Goal: Navigation & Orientation: Find specific page/section

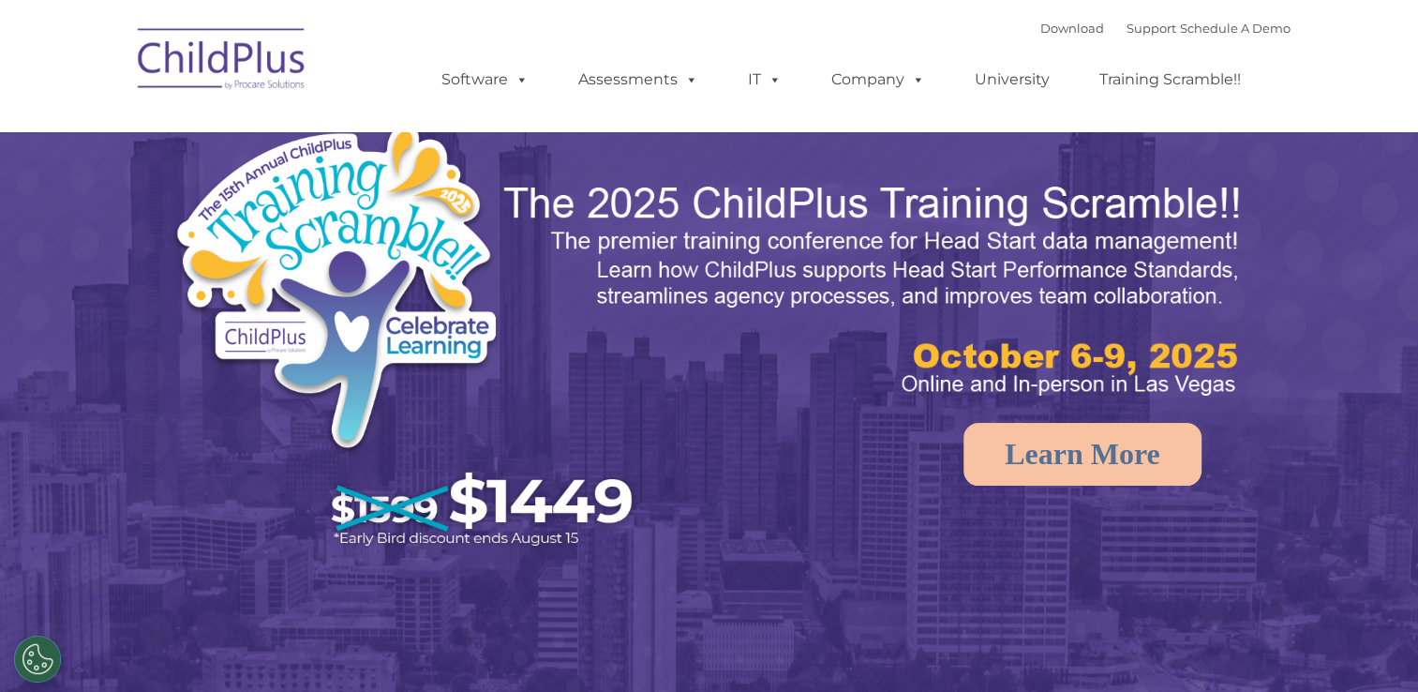
select select "MEDIUM"
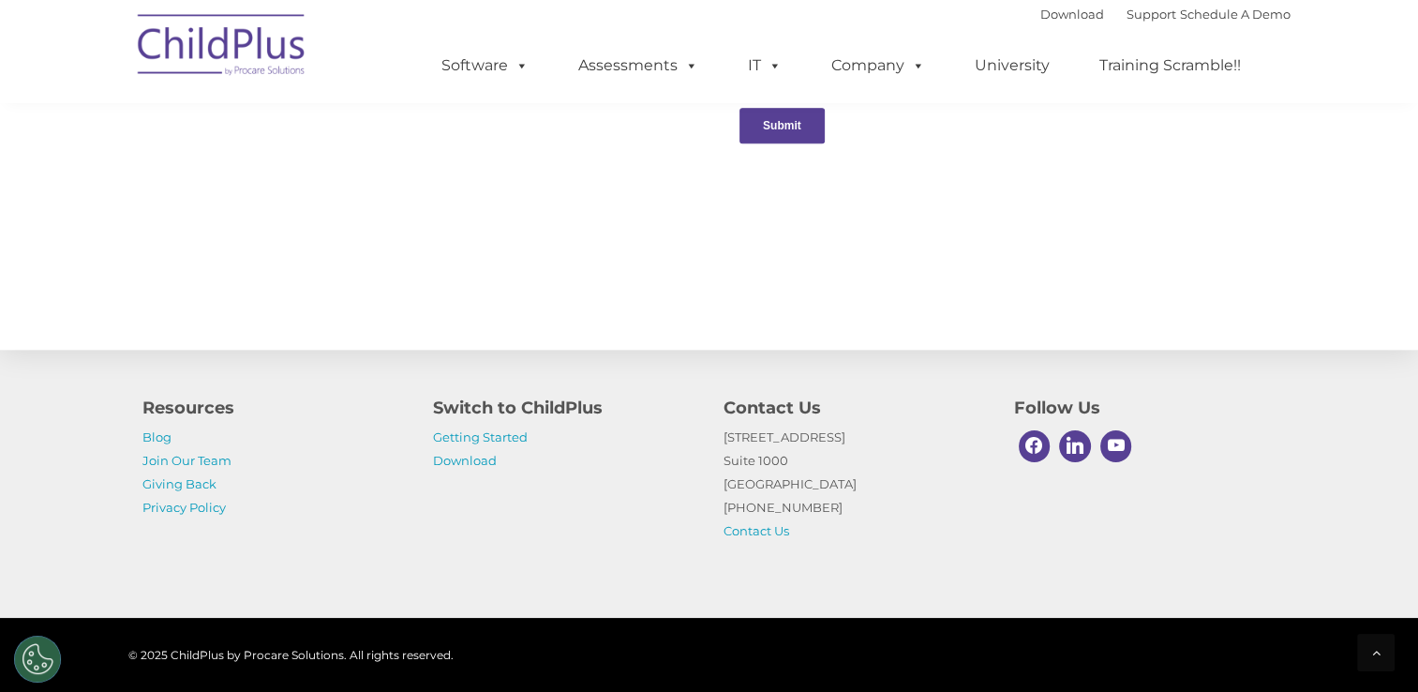
scroll to position [2085, 0]
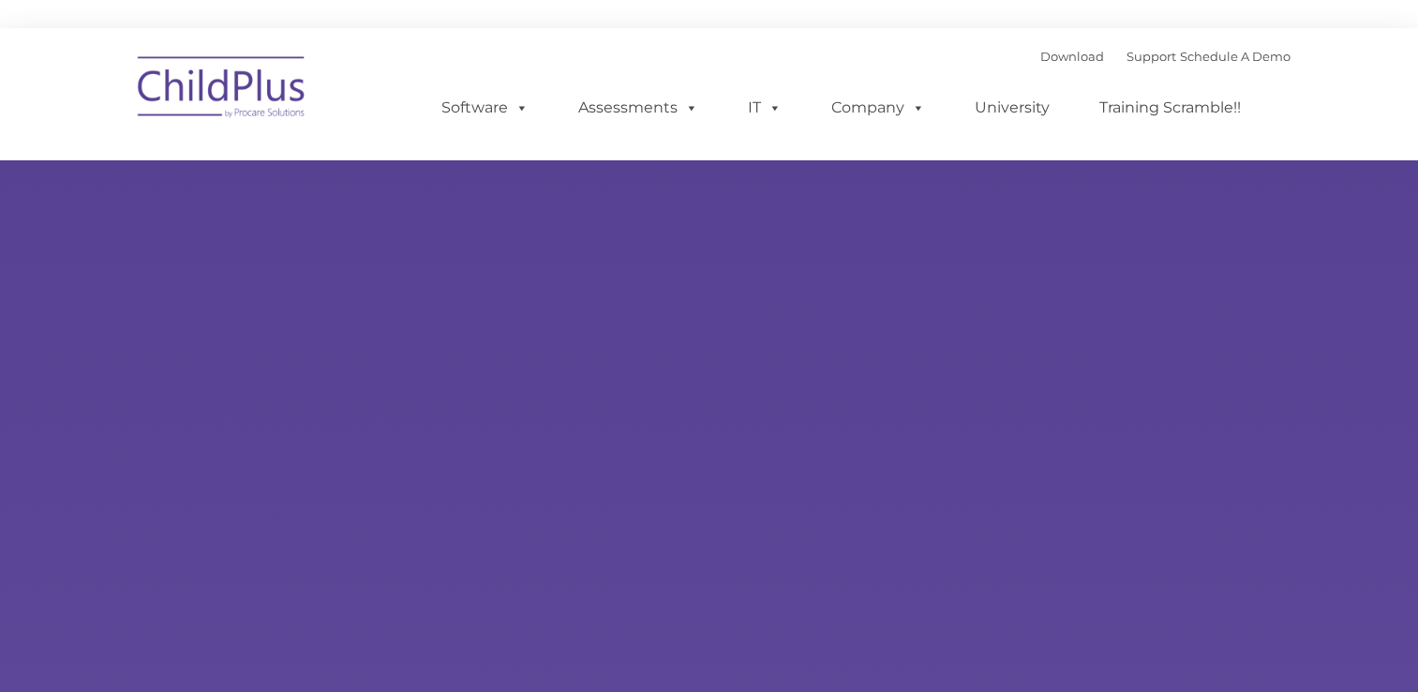
type input ""
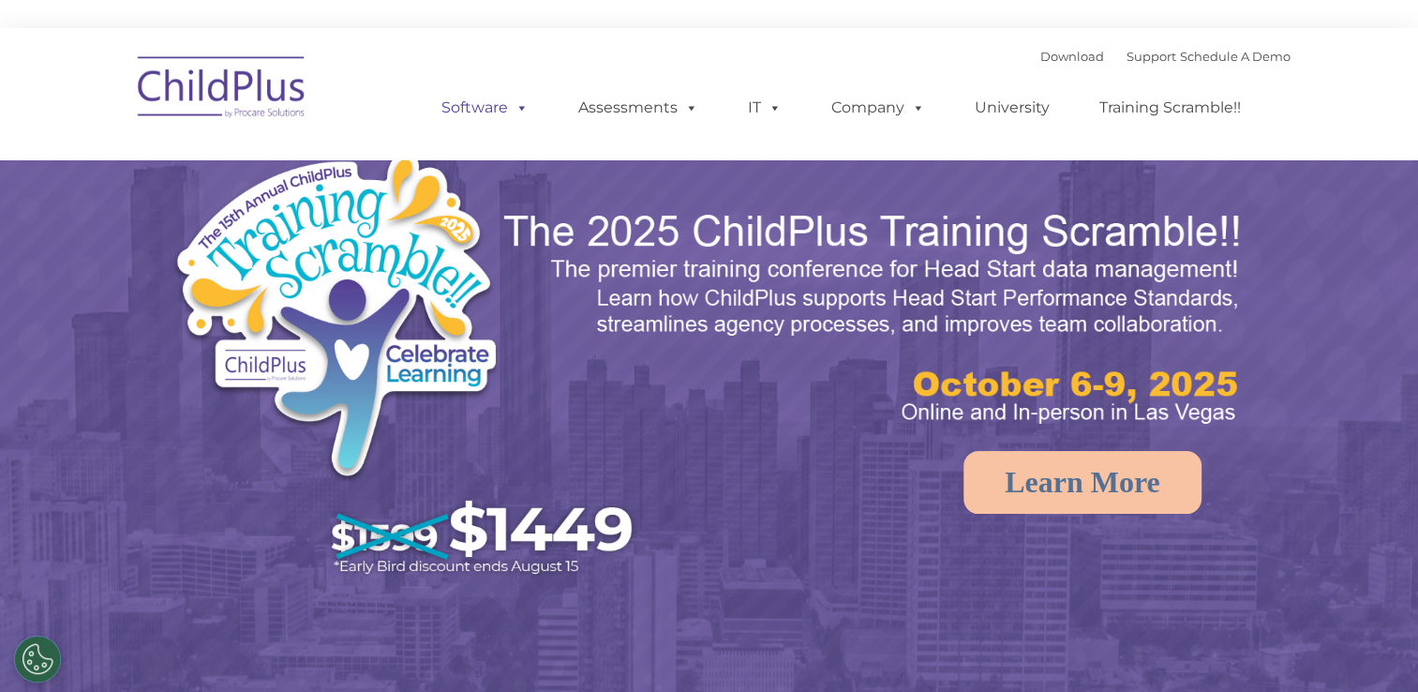
select select "MEDIUM"
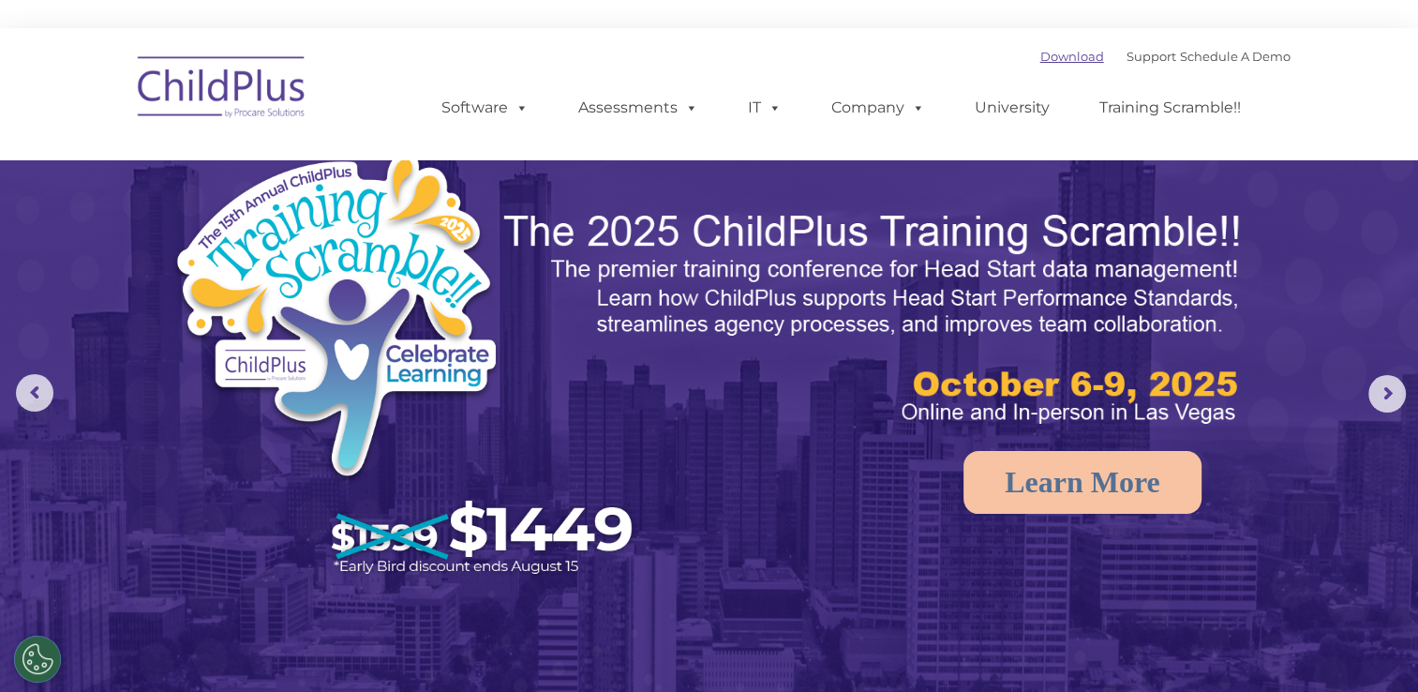
click at [1047, 59] on link "Download" at bounding box center [1072, 56] width 64 height 15
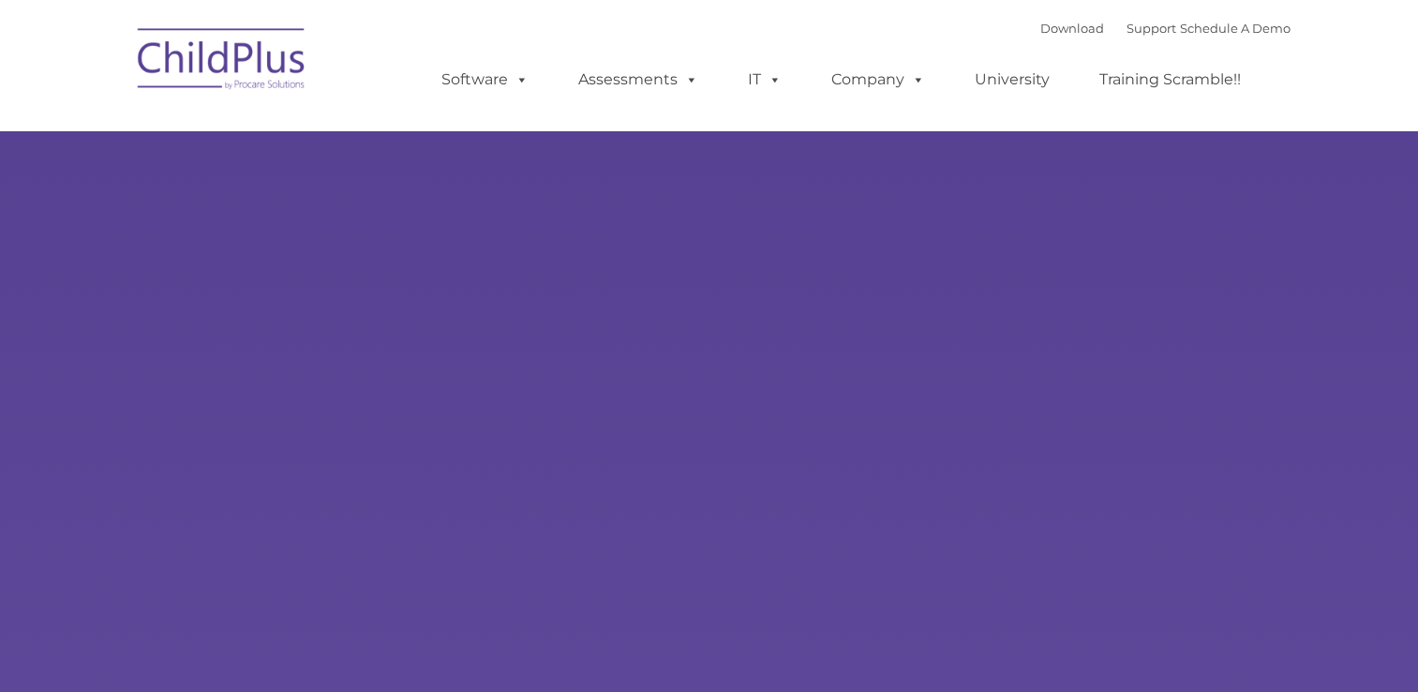
type input ""
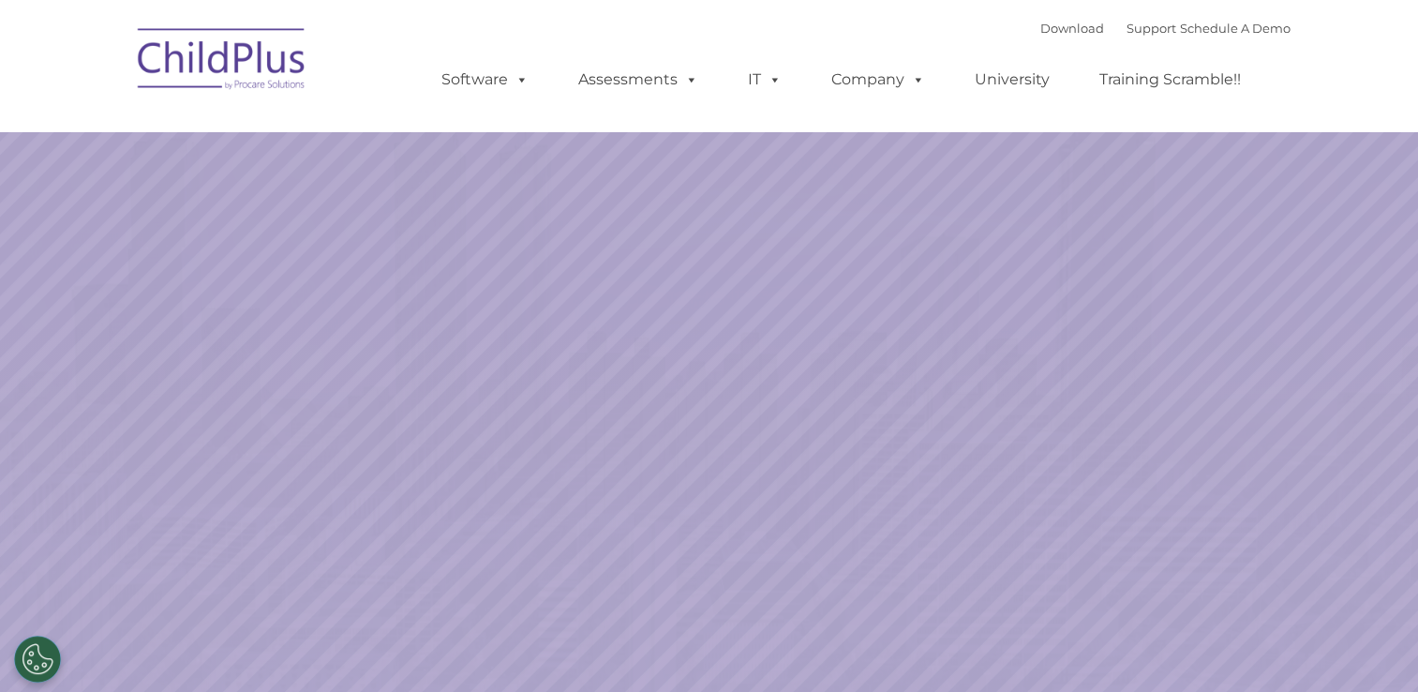
select select "MEDIUM"
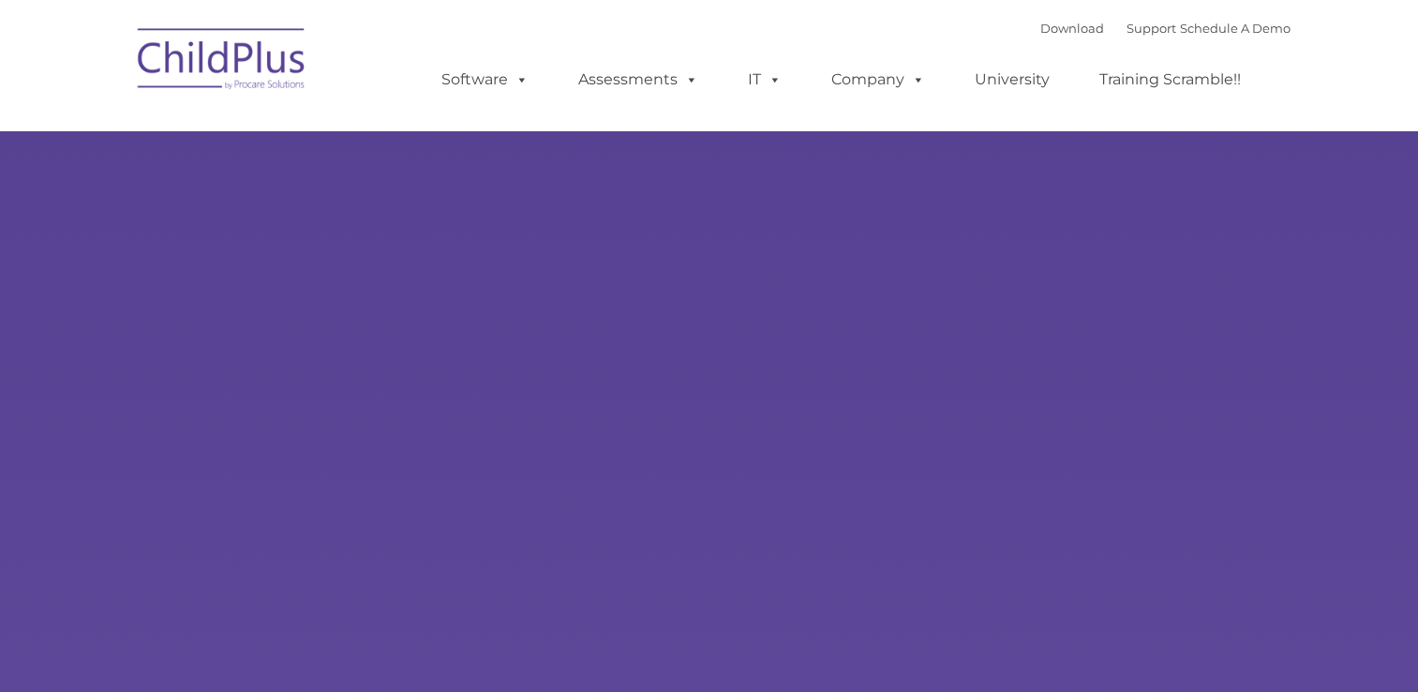
type input ""
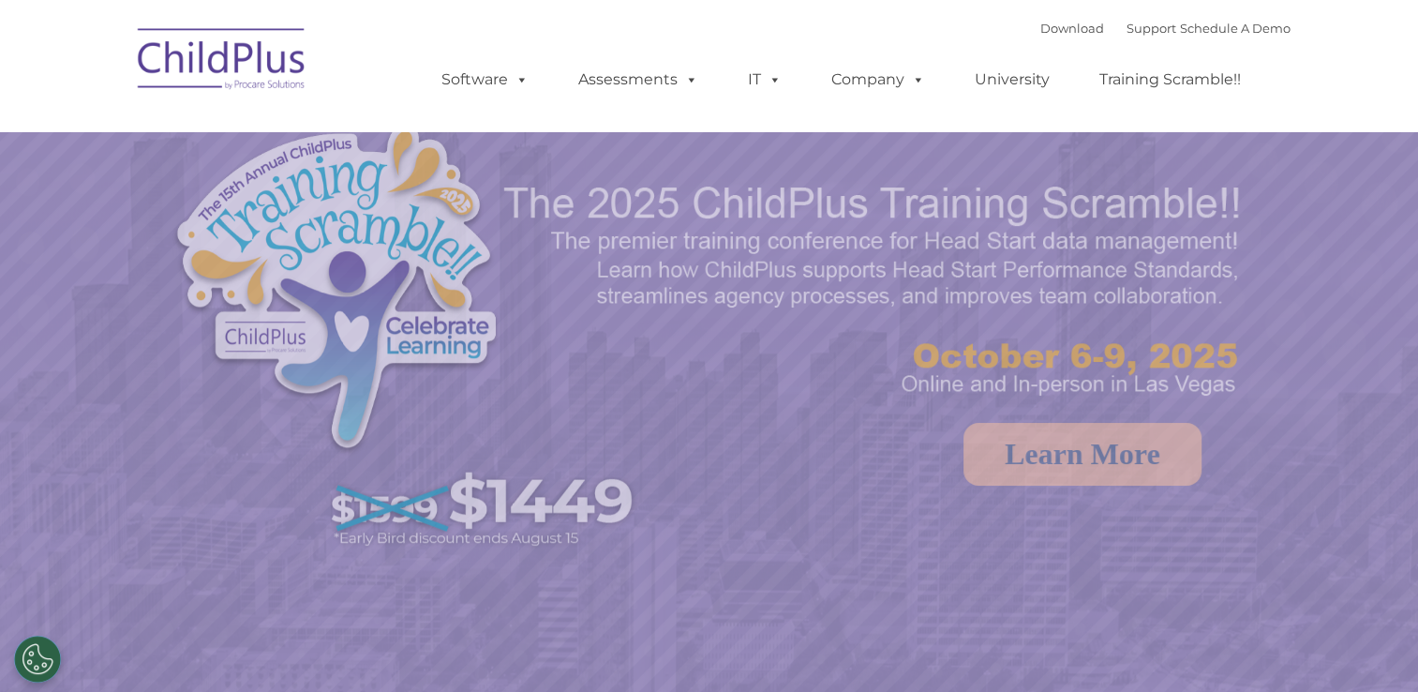
select select "MEDIUM"
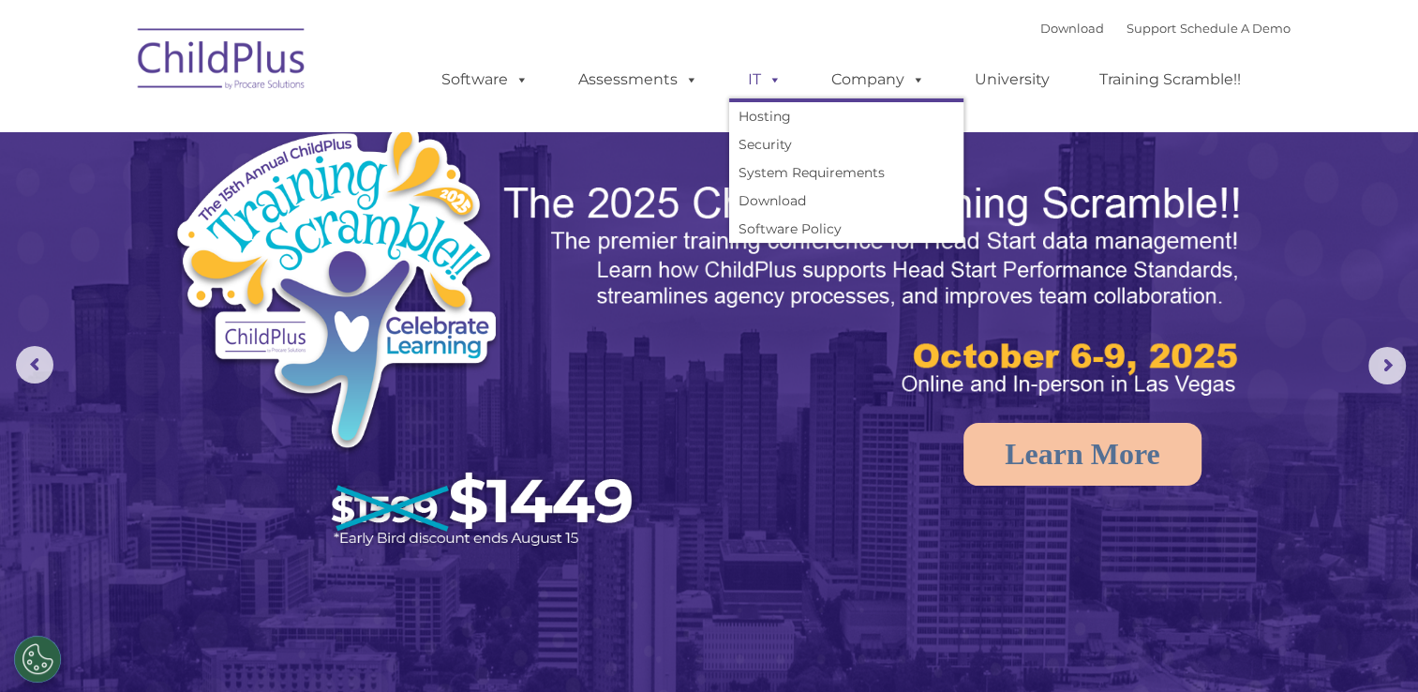
click at [780, 85] on link "IT" at bounding box center [764, 79] width 71 height 37
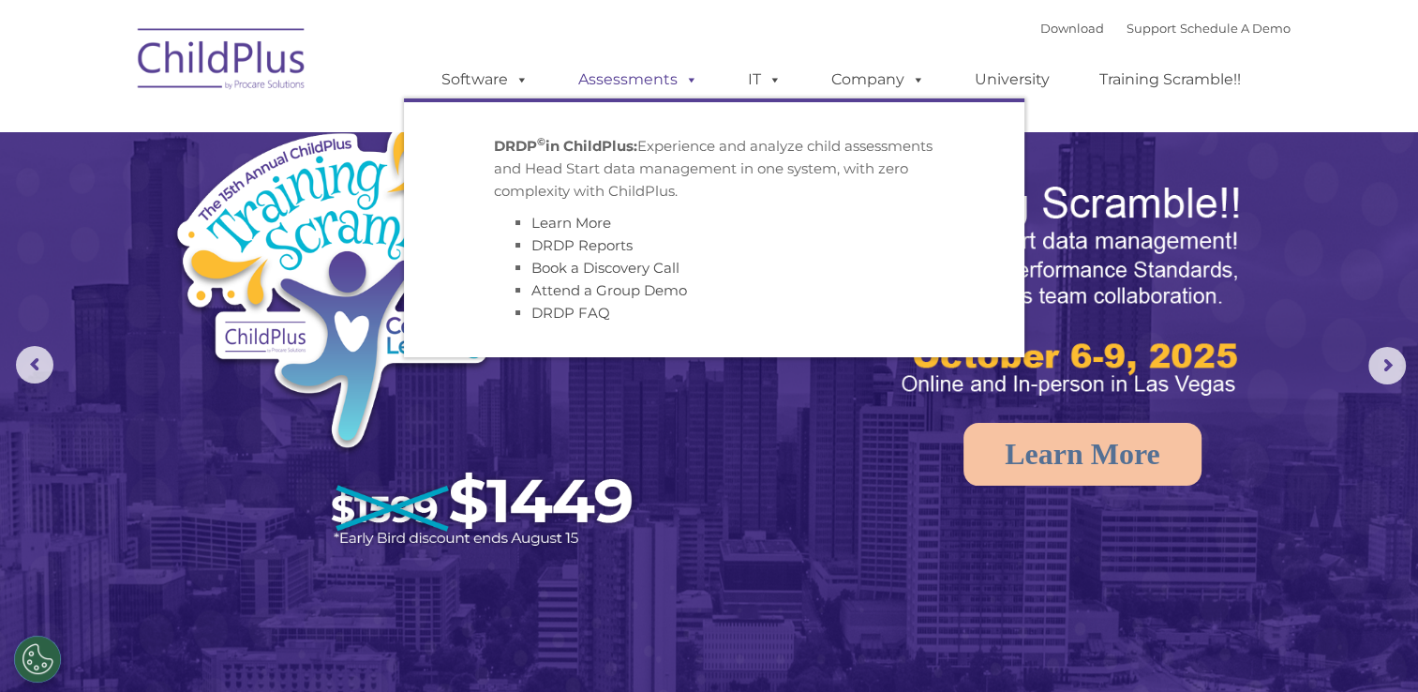
click at [686, 84] on span at bounding box center [688, 79] width 21 height 18
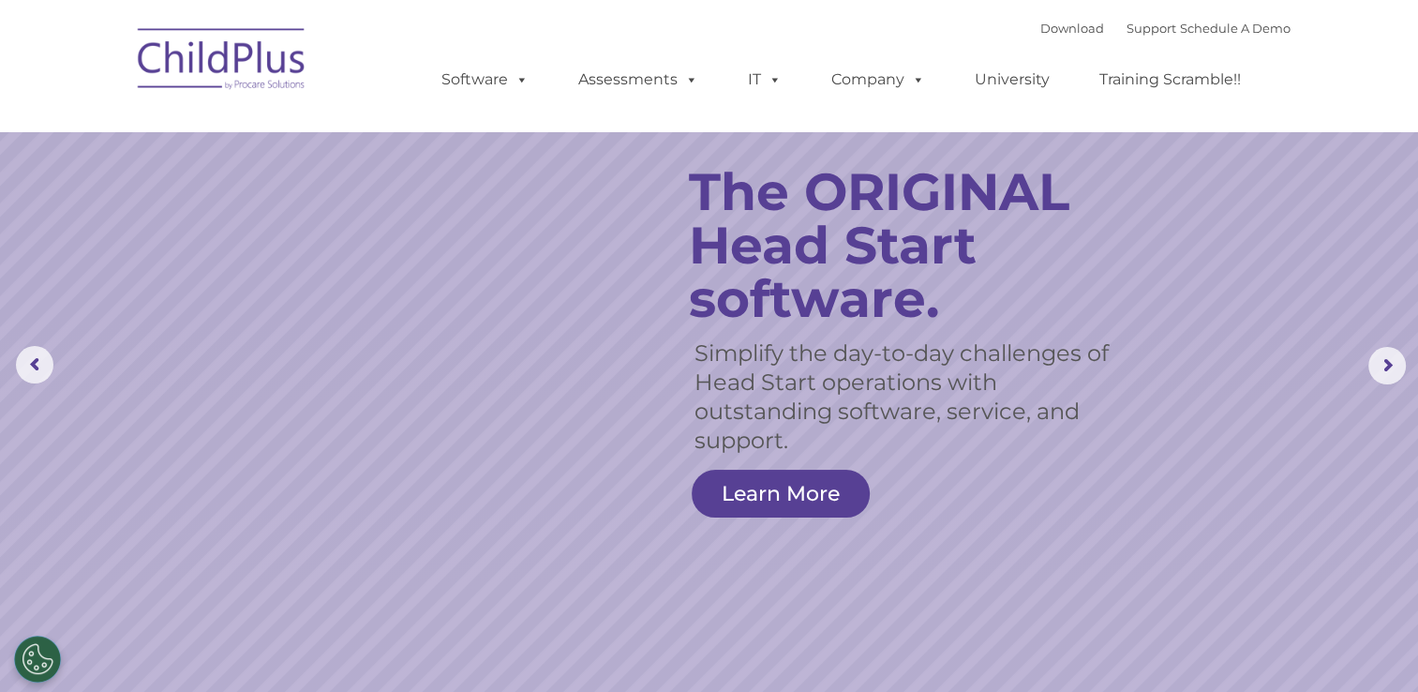
click at [225, 47] on img at bounding box center [221, 62] width 187 height 94
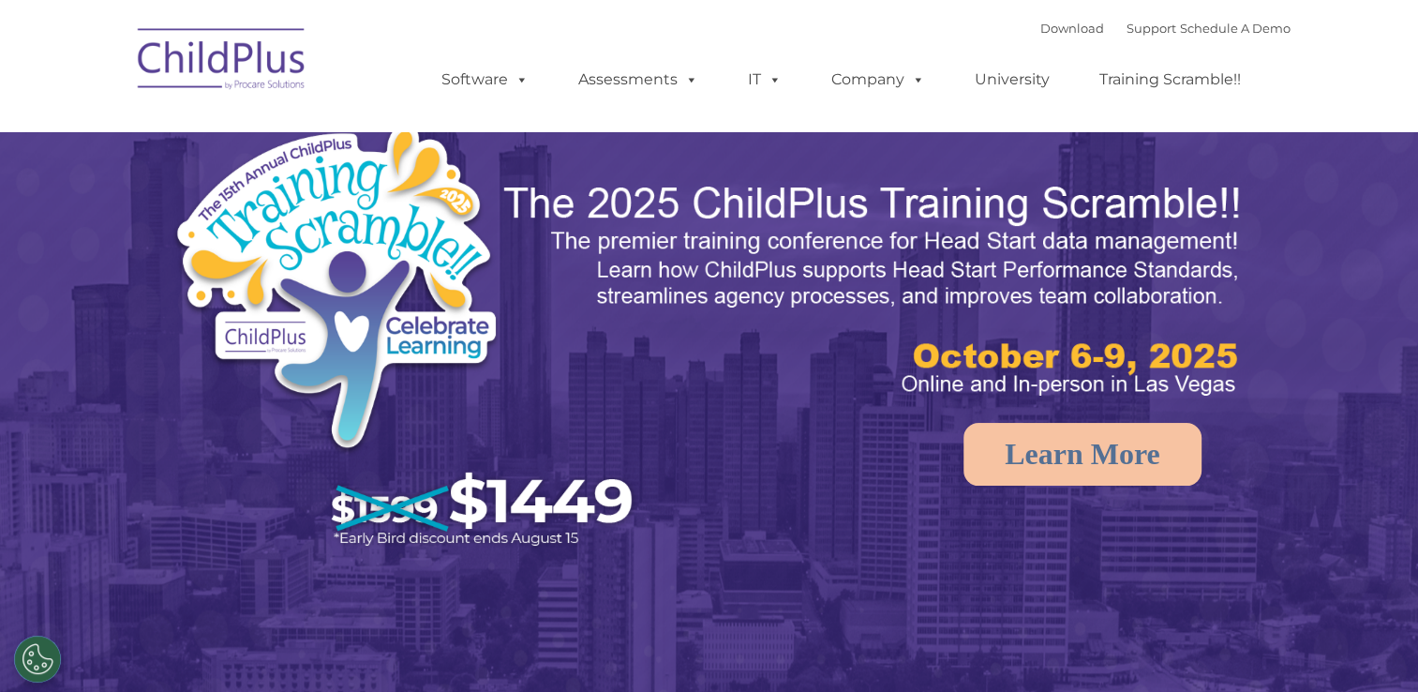
select select "MEDIUM"
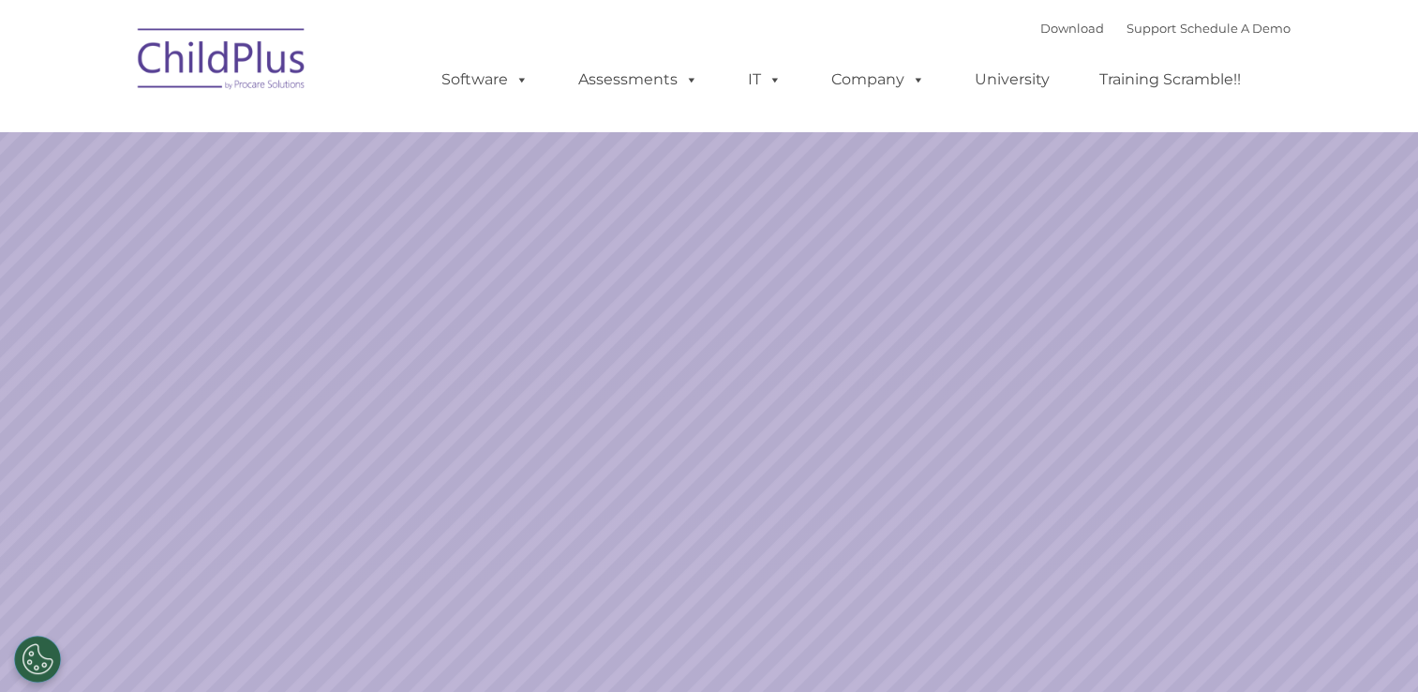
select select "MEDIUM"
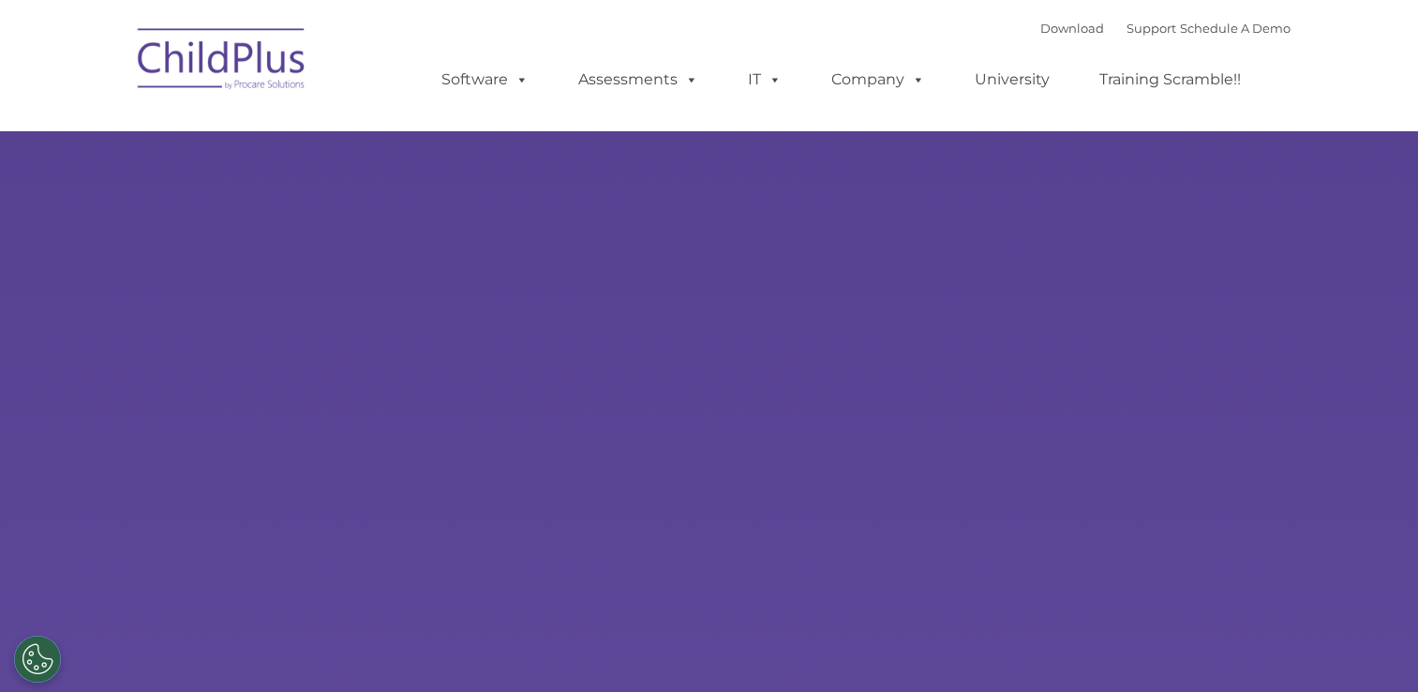
type input ""
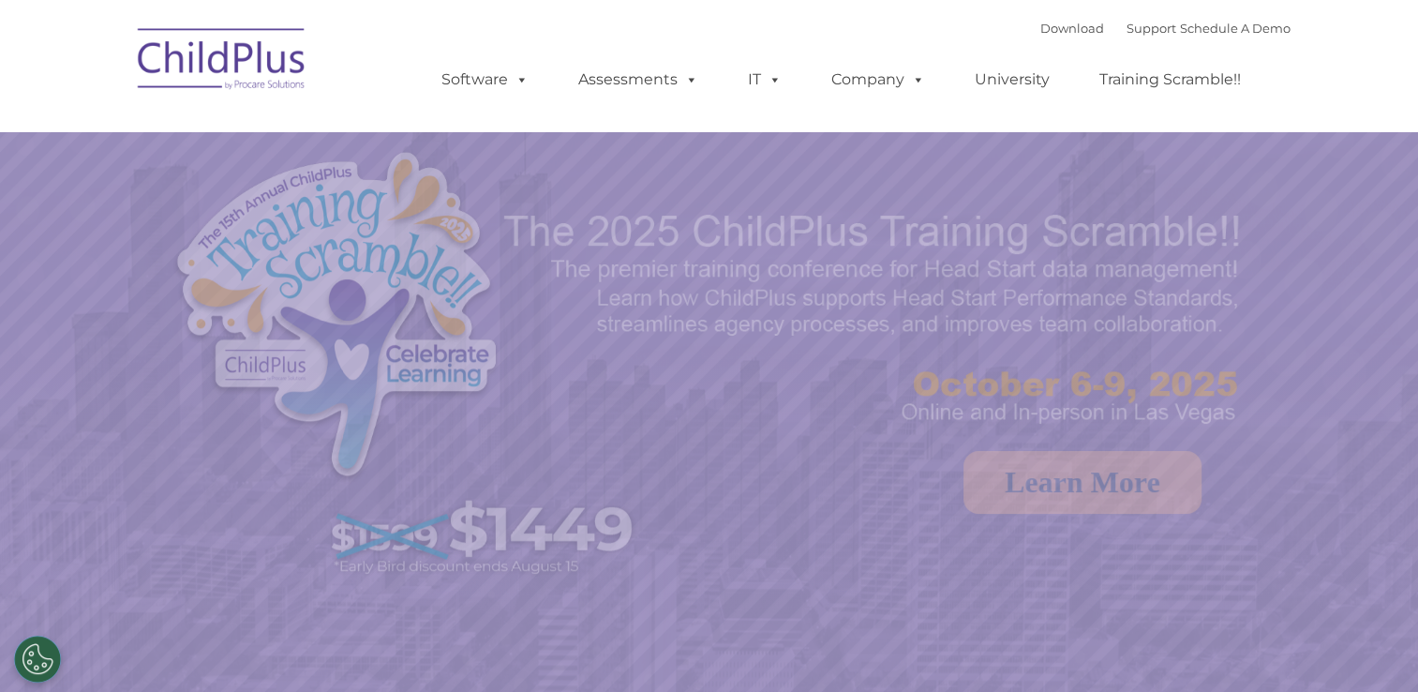
select select "MEDIUM"
